Goal: Find specific page/section: Find specific page/section

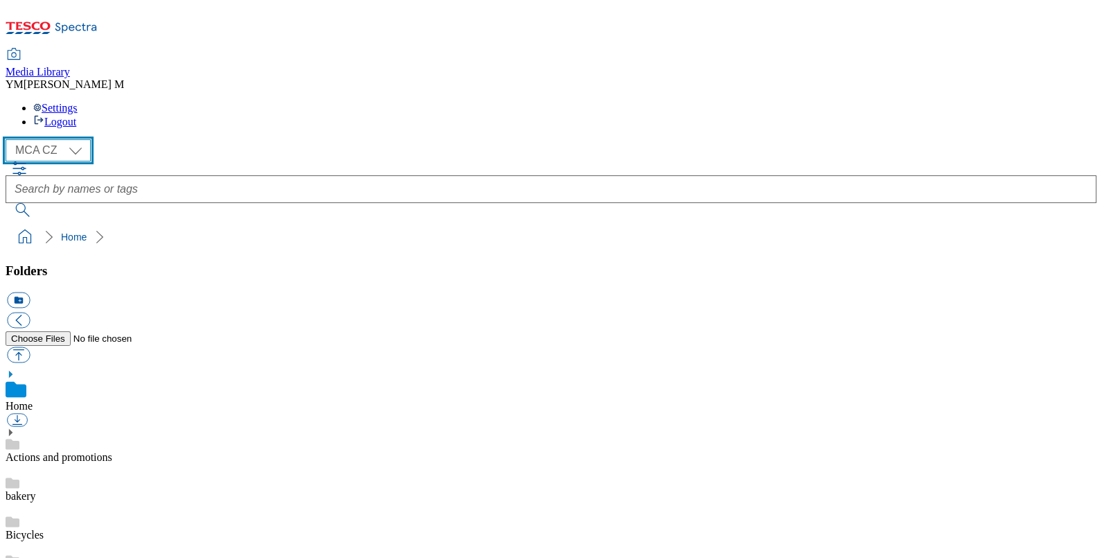
click at [69, 139] on select "MCA CZ MCA HU MCA SK MCA UK" at bounding box center [48, 150] width 85 height 22
select select "flare-mca-sk"
click at [9, 139] on select "MCA CZ MCA HU MCA SK MCA UK" at bounding box center [48, 150] width 85 height 22
